Goal: Browse casually: Explore the website without a specific task or goal

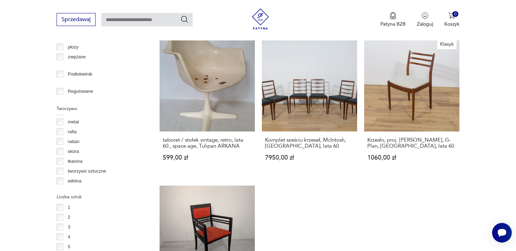
scroll to position [901, 0]
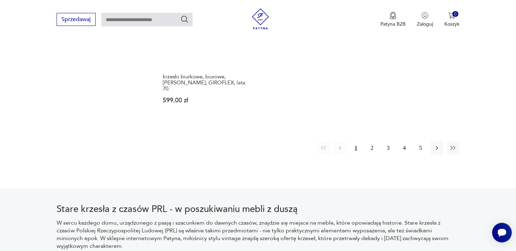
scroll to position [1151, 0]
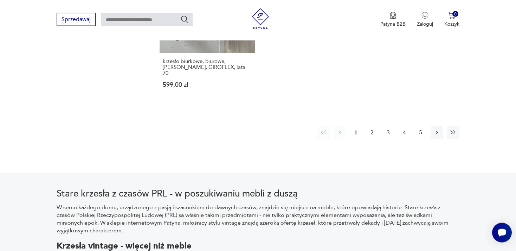
click at [372, 126] on button "2" at bounding box center [372, 132] width 13 height 13
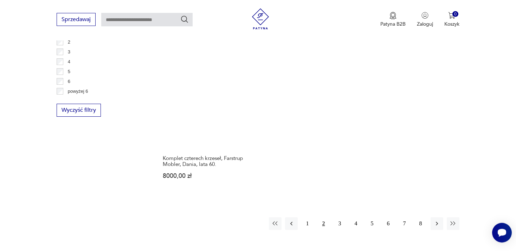
scroll to position [1114, 0]
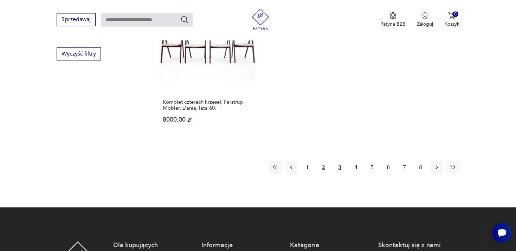
click at [341, 161] on button "3" at bounding box center [340, 167] width 13 height 13
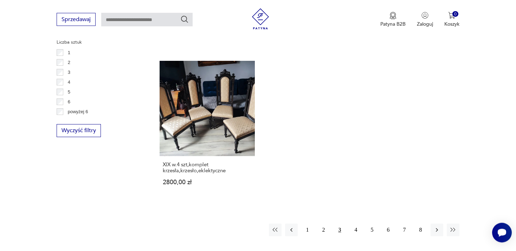
scroll to position [1040, 0]
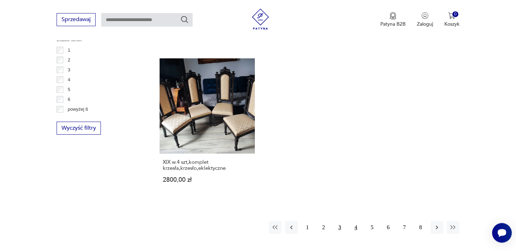
click at [354, 221] on button "4" at bounding box center [356, 227] width 13 height 13
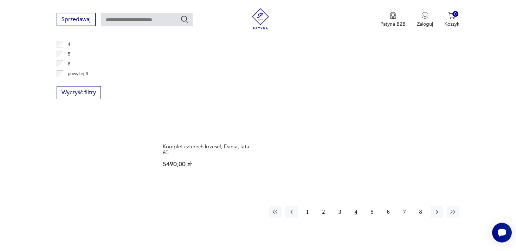
scroll to position [1077, 0]
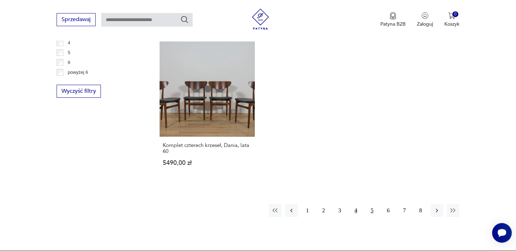
click at [370, 204] on button "5" at bounding box center [372, 210] width 13 height 13
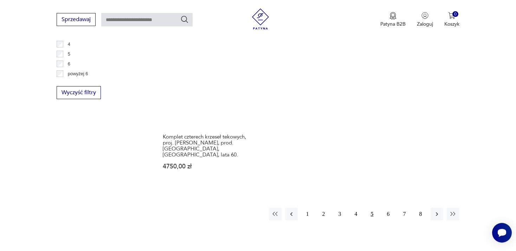
scroll to position [1114, 0]
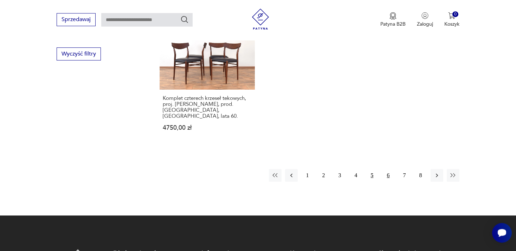
click at [387, 169] on button "6" at bounding box center [388, 175] width 13 height 13
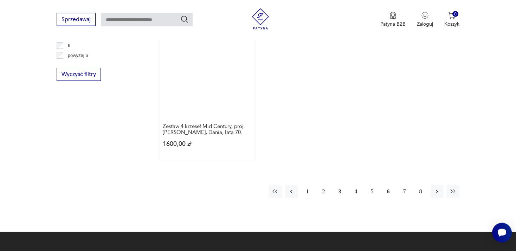
scroll to position [1077, 0]
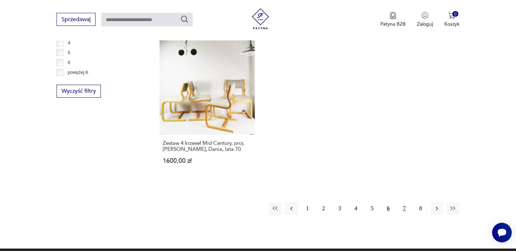
click at [402, 202] on button "7" at bounding box center [404, 208] width 13 height 13
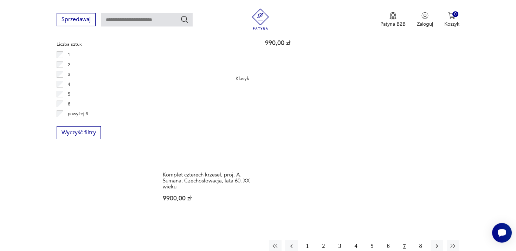
scroll to position [1040, 0]
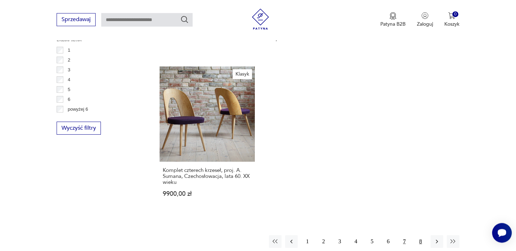
click at [422, 235] on button "8" at bounding box center [420, 241] width 13 height 13
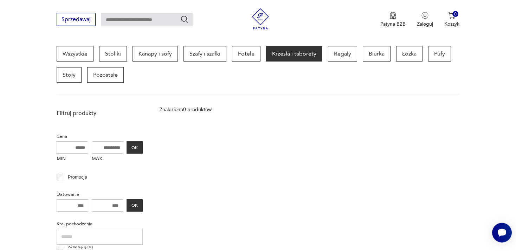
scroll to position [186, 0]
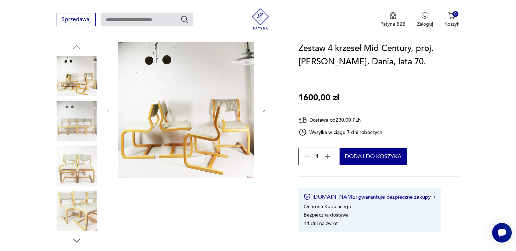
scroll to position [186, 0]
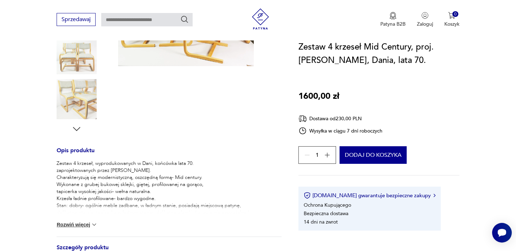
click at [76, 224] on button "Rozwiń więcej" at bounding box center [77, 224] width 41 height 7
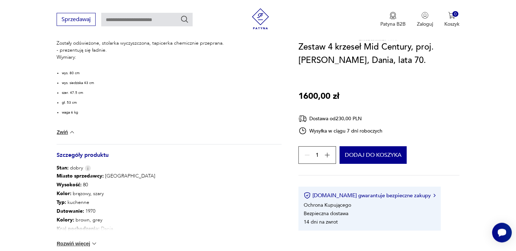
scroll to position [371, 0]
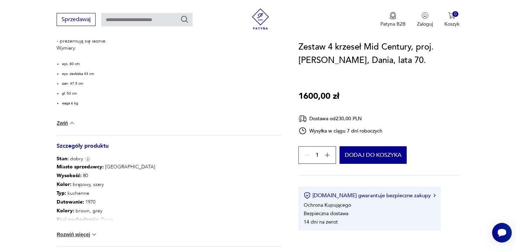
click at [84, 235] on button "Rozwiń więcej" at bounding box center [77, 234] width 41 height 7
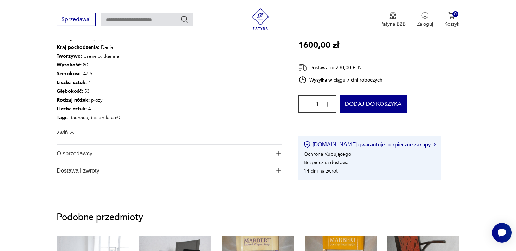
scroll to position [557, 0]
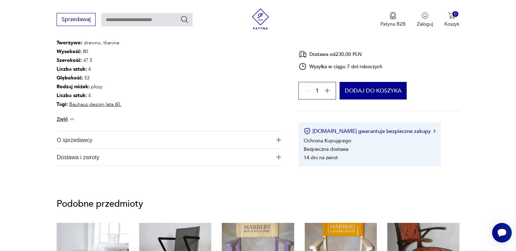
click at [71, 143] on span "O sprzedawcy" at bounding box center [164, 139] width 215 height 17
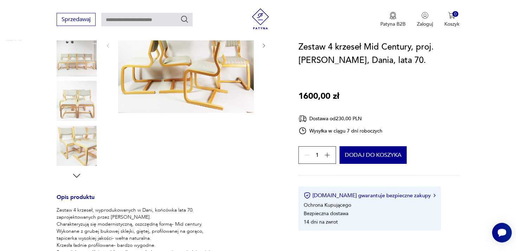
scroll to position [74, 0]
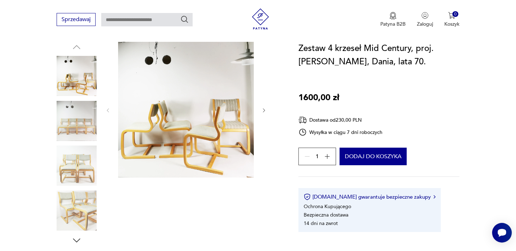
click at [77, 81] on img at bounding box center [77, 76] width 40 height 40
click at [167, 108] on img at bounding box center [186, 110] width 136 height 136
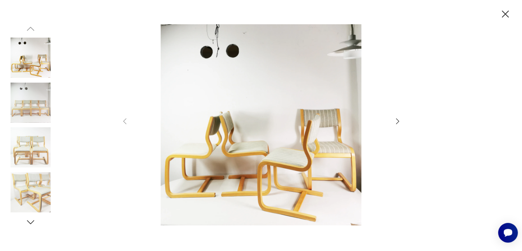
click at [395, 119] on icon "button" at bounding box center [397, 121] width 8 height 8
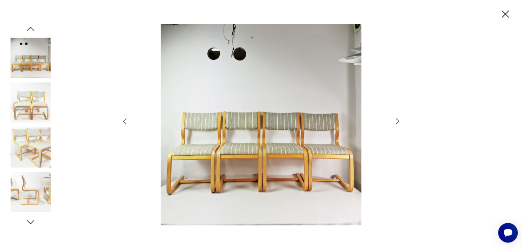
click at [395, 119] on icon "button" at bounding box center [397, 121] width 8 height 8
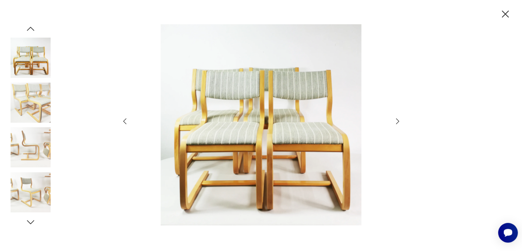
click at [395, 119] on icon "button" at bounding box center [397, 121] width 8 height 8
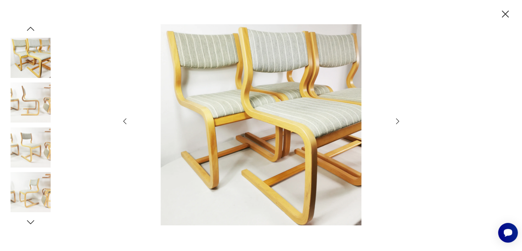
click at [395, 119] on icon "button" at bounding box center [397, 121] width 8 height 8
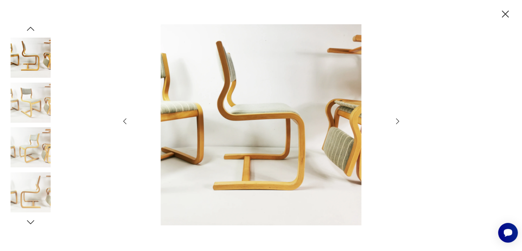
click at [395, 119] on icon "button" at bounding box center [397, 121] width 8 height 8
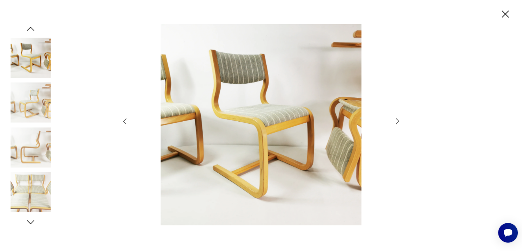
click at [395, 119] on icon "button" at bounding box center [397, 121] width 8 height 8
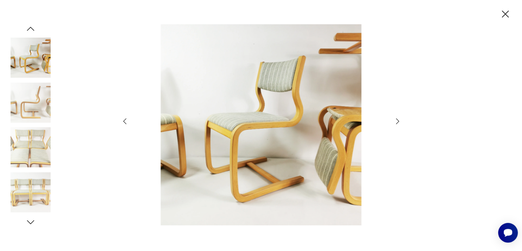
click at [395, 119] on icon "button" at bounding box center [397, 121] width 8 height 8
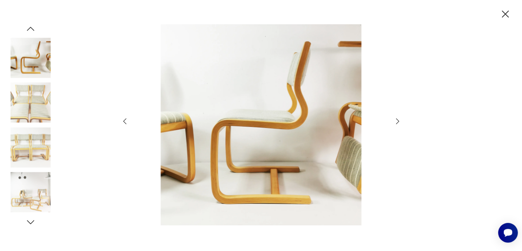
click at [395, 119] on icon "button" at bounding box center [397, 121] width 8 height 8
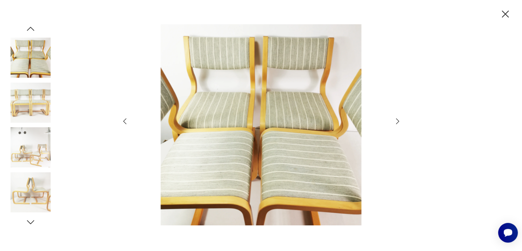
click at [395, 119] on icon "button" at bounding box center [397, 121] width 8 height 8
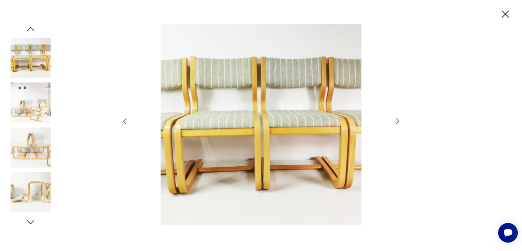
click at [395, 119] on icon "button" at bounding box center [397, 121] width 8 height 8
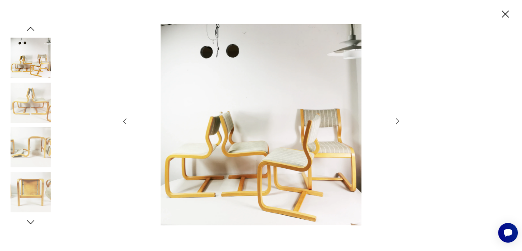
click at [395, 119] on icon "button" at bounding box center [397, 121] width 8 height 8
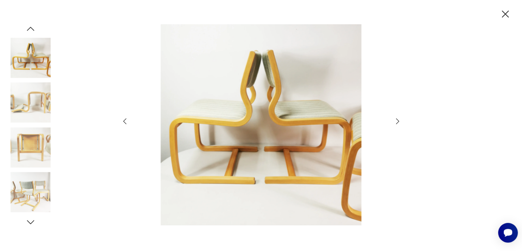
click at [122, 122] on icon "button" at bounding box center [125, 121] width 8 height 8
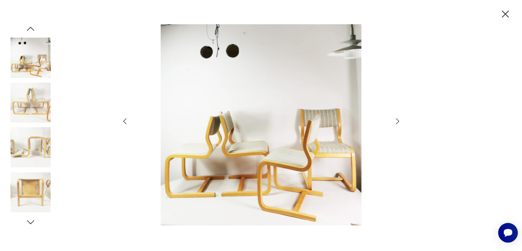
click at [122, 122] on icon "button" at bounding box center [125, 121] width 8 height 8
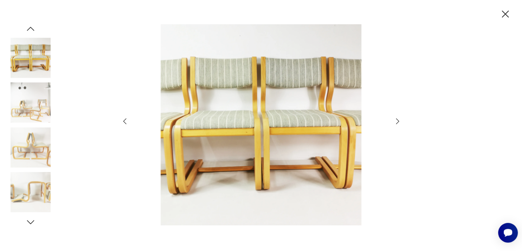
click at [122, 122] on icon "button" at bounding box center [125, 121] width 8 height 8
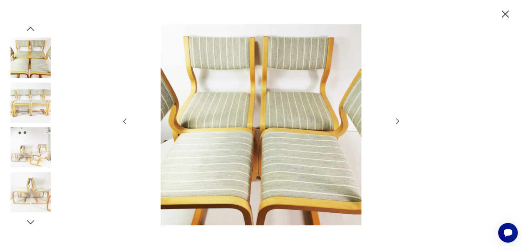
click at [122, 122] on icon "button" at bounding box center [125, 121] width 8 height 8
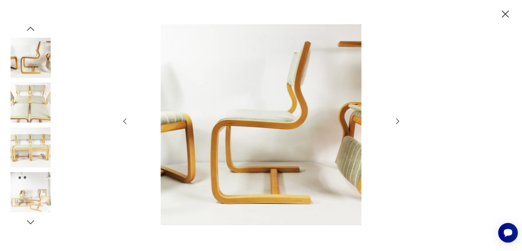
click at [122, 122] on icon "button" at bounding box center [125, 121] width 8 height 8
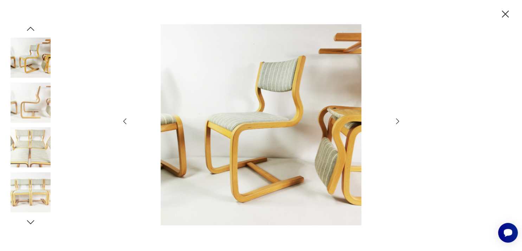
click at [122, 122] on icon "button" at bounding box center [125, 121] width 8 height 8
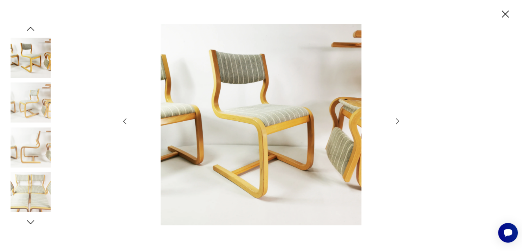
click at [122, 122] on icon "button" at bounding box center [125, 121] width 8 height 8
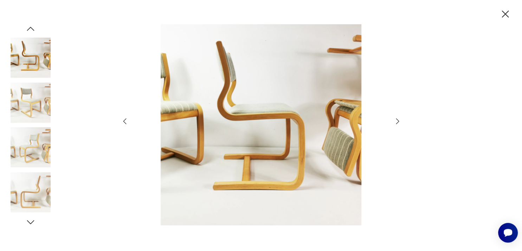
click at [122, 122] on icon "button" at bounding box center [125, 121] width 8 height 8
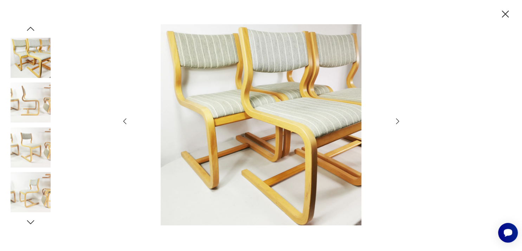
click at [122, 122] on icon "button" at bounding box center [125, 121] width 8 height 8
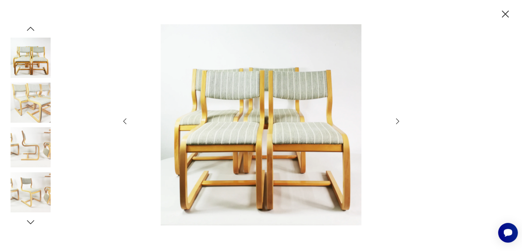
click at [122, 122] on icon "button" at bounding box center [125, 121] width 8 height 8
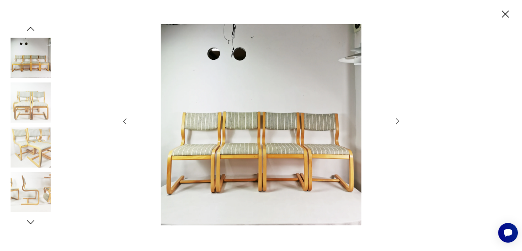
click at [122, 122] on icon "button" at bounding box center [125, 121] width 8 height 8
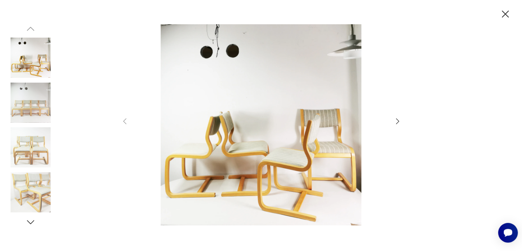
click at [504, 19] on icon "button" at bounding box center [505, 14] width 12 height 12
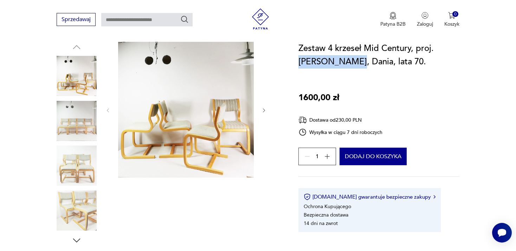
drag, startPoint x: 299, startPoint y: 59, endPoint x: 357, endPoint y: 60, distance: 57.3
click at [357, 60] on h1 "Zestaw 4 krzeseł Mid Century, proj. [PERSON_NAME], Dania, lata 70." at bounding box center [378, 55] width 161 height 27
copy h1 "Magnus Olesen"
